Goal: Transaction & Acquisition: Book appointment/travel/reservation

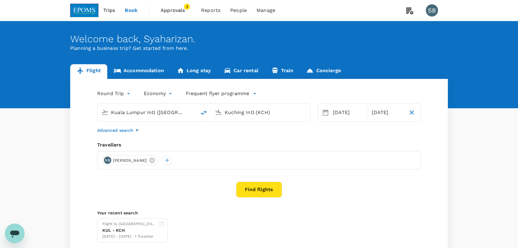
click at [140, 72] on link "Accommodation" at bounding box center [138, 71] width 63 height 15
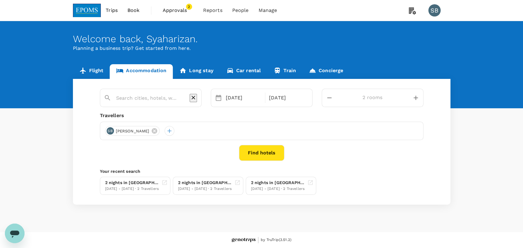
type input "2 rooms"
click at [157, 133] on icon at bounding box center [155, 131] width 6 height 6
type input "Tune-waterfront Kuching"
click at [255, 127] on div at bounding box center [251, 131] width 10 height 10
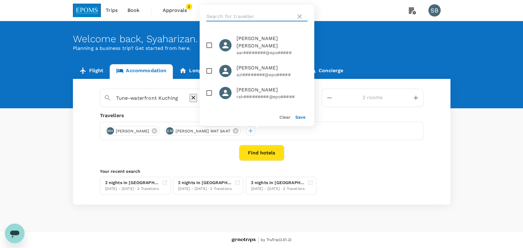
click at [227, 15] on input "text" at bounding box center [249, 17] width 87 height 10
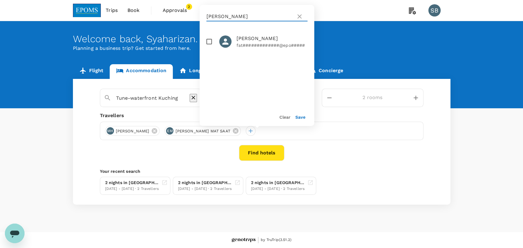
type input "[PERSON_NAME]"
click at [209, 44] on input "checkbox" at bounding box center [209, 41] width 13 height 13
checkbox input "true"
click at [300, 118] on button "Save" at bounding box center [300, 117] width 10 height 5
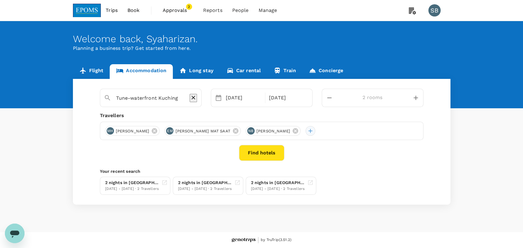
click at [315, 131] on div at bounding box center [310, 131] width 10 height 10
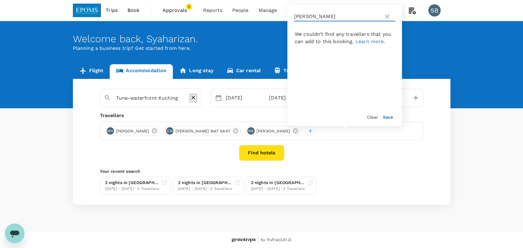
click at [326, 18] on input "[PERSON_NAME]" at bounding box center [337, 17] width 87 height 10
type input "n"
type input "m"
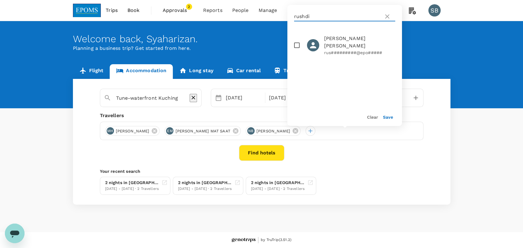
type input "rushdi"
click at [293, 47] on input "checkbox" at bounding box center [296, 45] width 13 height 13
checkbox input "true"
click at [388, 118] on button "Save" at bounding box center [388, 117] width 10 height 5
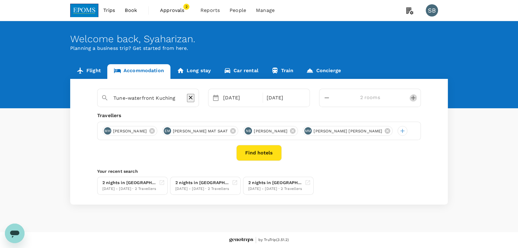
click at [412, 100] on icon "decrease" at bounding box center [412, 97] width 7 height 7
type input "4 rooms"
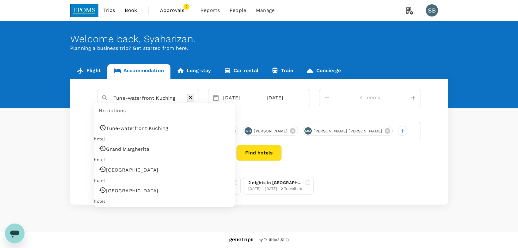
click at [178, 94] on input "Tune-waterfront Kuching" at bounding box center [145, 97] width 64 height 9
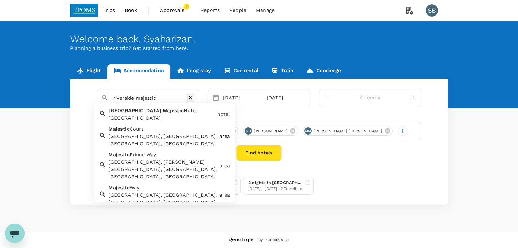
click at [185, 113] on div "[GEOGRAPHIC_DATA] [GEOGRAPHIC_DATA]" at bounding box center [160, 113] width 108 height 17
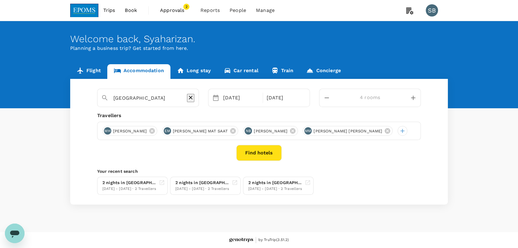
type input "[GEOGRAPHIC_DATA]"
click at [268, 161] on button "Find hotels" at bounding box center [258, 153] width 45 height 16
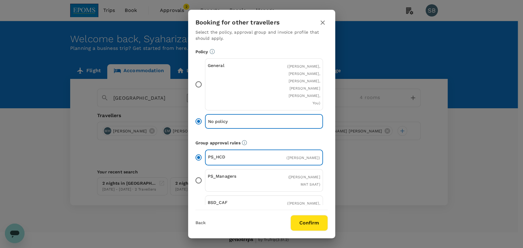
click at [315, 224] on button "Confirm" at bounding box center [308, 223] width 37 height 16
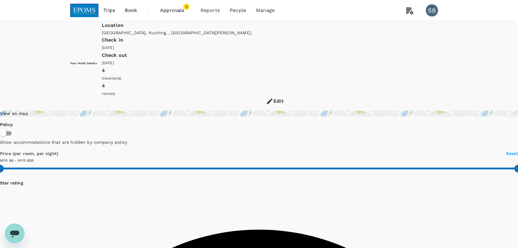
type input "698.03"
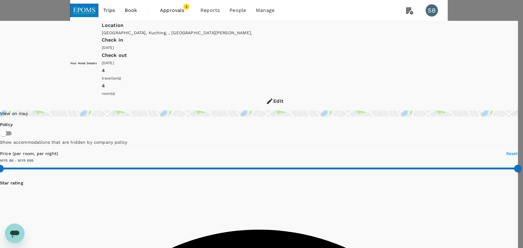
type input "[EMAIL_ADDRESS][DOMAIN_NAME]"
type input "132278411"
type input "200"
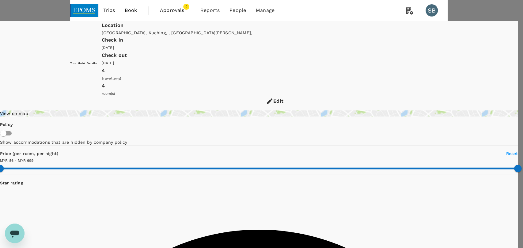
type textarea ";"
type textarea "please quote single room with breakfast"
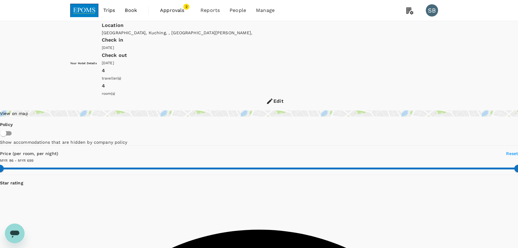
type input "698.03"
click at [426, 97] on div "Edit" at bounding box center [275, 101] width 346 height 9
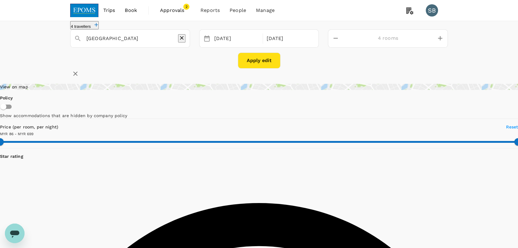
click at [99, 28] on icon "button" at bounding box center [96, 25] width 6 height 6
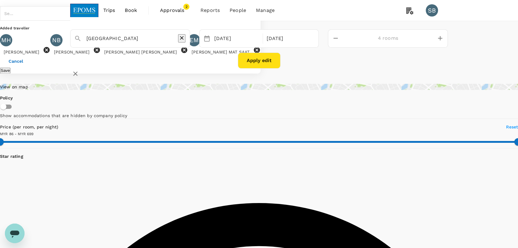
click at [254, 53] on icon at bounding box center [257, 50] width 6 height 6
click at [180, 54] on icon at bounding box center [183, 49] width 7 height 7
click at [100, 54] on icon at bounding box center [96, 49] width 7 height 7
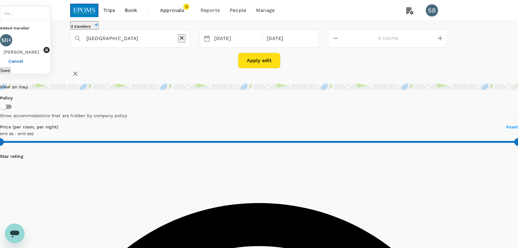
click at [50, 54] on icon at bounding box center [46, 49] width 7 height 7
click at [15, 19] on input "text" at bounding box center [9, 13] width 12 height 11
click at [85, 40] on div "SINORITA MUJAN NGAU" at bounding box center [56, 36] width 58 height 7
type input "SINORITA MUJAN NGAU"
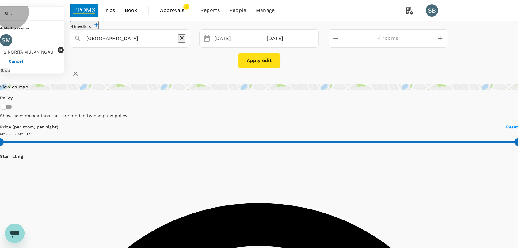
click at [10, 74] on button "Save" at bounding box center [5, 71] width 10 height 6
click at [312, 45] on div "[DATE]" at bounding box center [289, 39] width 50 height 12
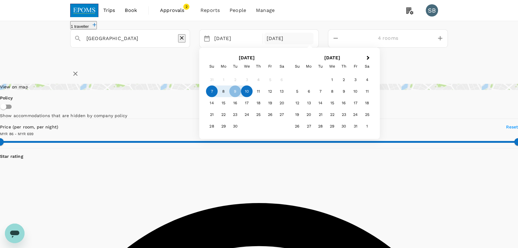
click at [252, 97] on div "10" at bounding box center [247, 92] width 12 height 12
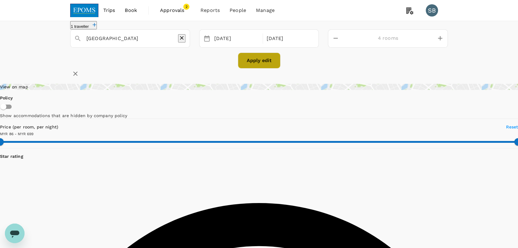
click at [274, 69] on button "Apply edit" at bounding box center [259, 61] width 43 height 16
click at [338, 39] on icon "decrease" at bounding box center [335, 38] width 4 height 1
type input "1 room"
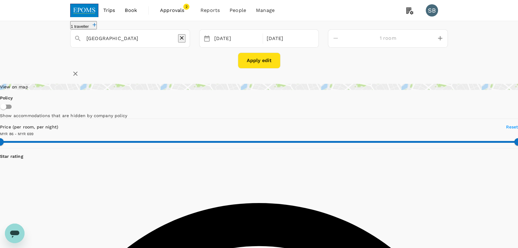
click at [251, 67] on button "Apply edit" at bounding box center [259, 61] width 43 height 16
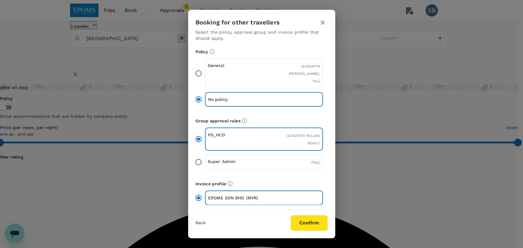
click at [312, 225] on button "Confirm" at bounding box center [308, 223] width 37 height 16
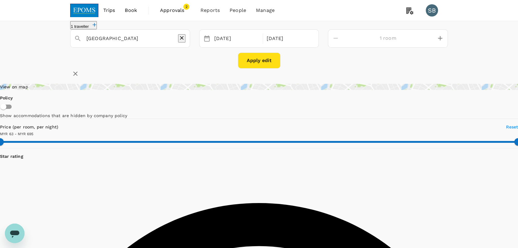
type input "694.61"
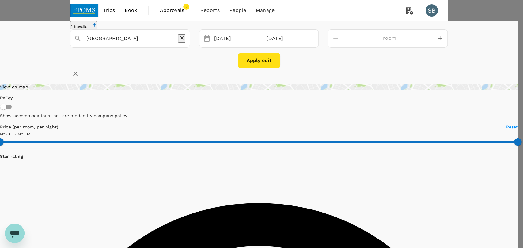
type input "200"
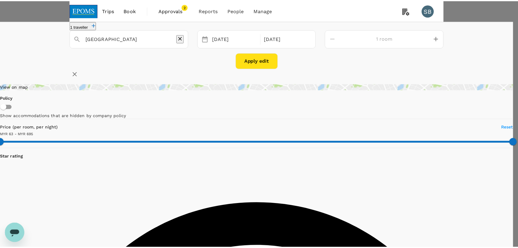
scroll to position [102, 0]
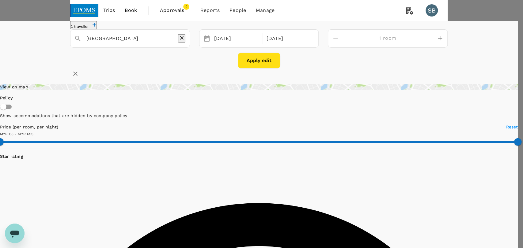
type textarea "please quote room with breakfast"
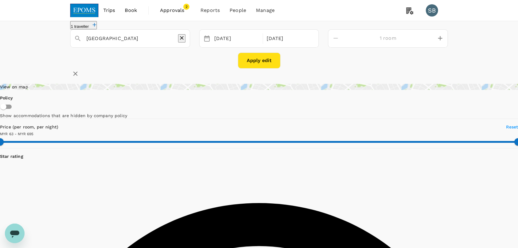
click at [83, 6] on img at bounding box center [84, 10] width 28 height 13
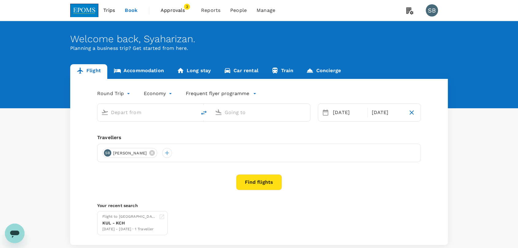
type input "Kuala Lumpur Intl ([GEOGRAPHIC_DATA])"
type input "Kuching Intl (KCH)"
type input "Kuala Lumpur Intl ([GEOGRAPHIC_DATA])"
type input "Kuching Intl (KCH)"
